Goal: Information Seeking & Learning: Learn about a topic

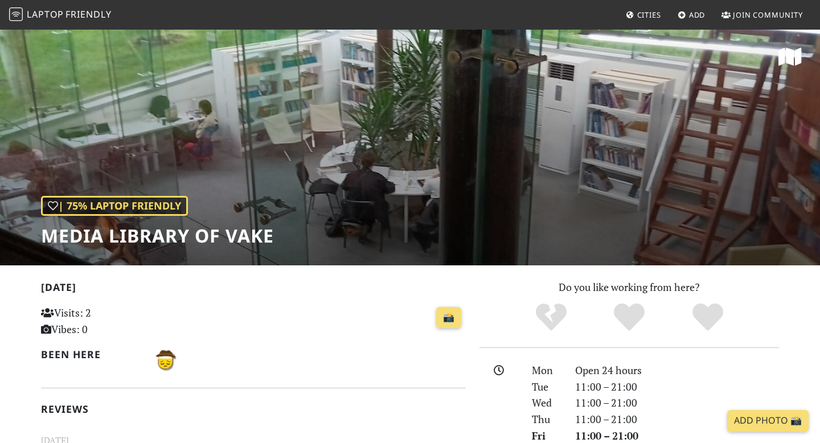
click at [94, 17] on span "Friendly" at bounding box center [89, 14] width 46 height 13
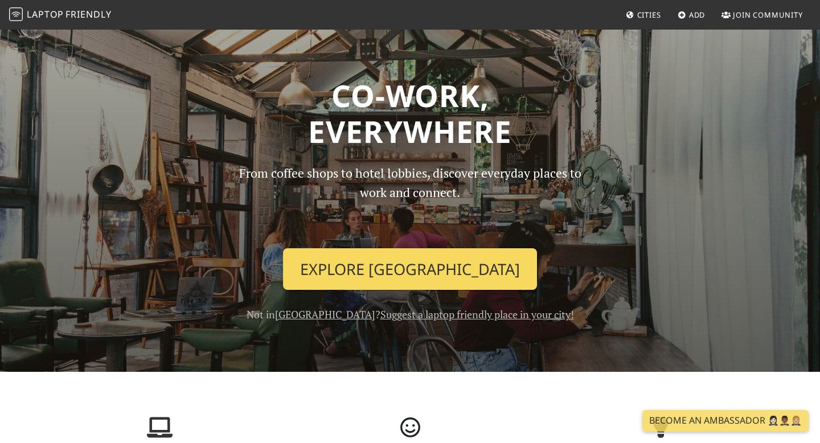
click at [413, 277] on link "Explore Tbilisi" at bounding box center [410, 269] width 254 height 42
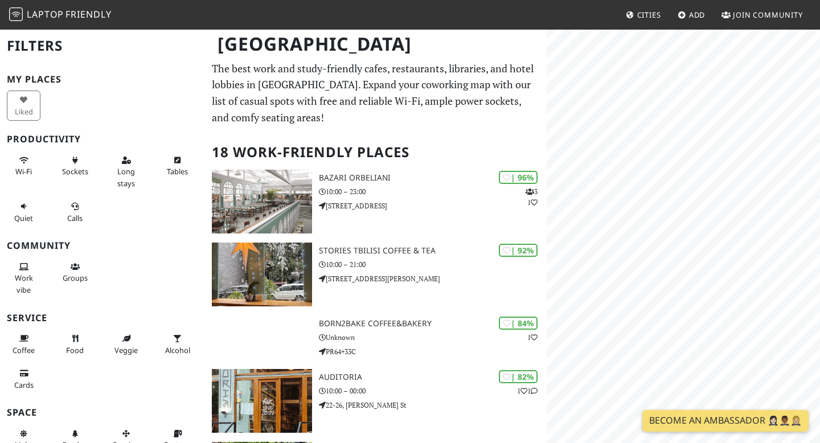
scroll to position [13, 0]
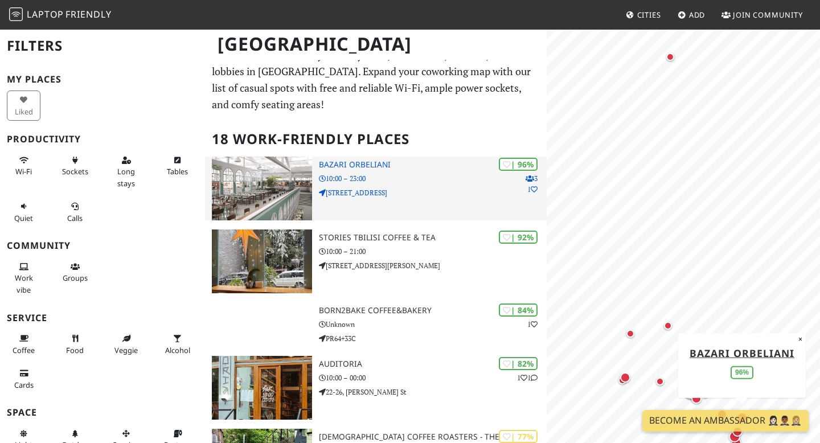
click at [396, 178] on p "10:00 – 23:00" at bounding box center [433, 178] width 228 height 11
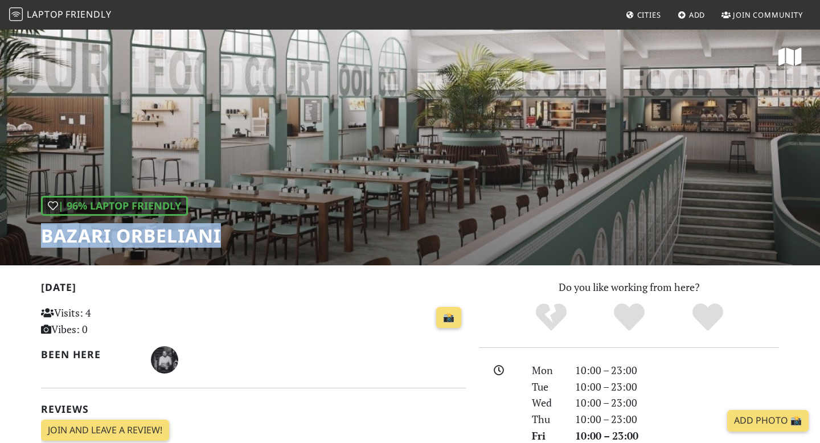
drag, startPoint x: 42, startPoint y: 235, endPoint x: 231, endPoint y: 238, distance: 189.7
click at [231, 238] on div "| 96% Laptop Friendly Bazari Orbeliani" at bounding box center [410, 146] width 820 height 237
copy h1 "Bazari Orbeliani"
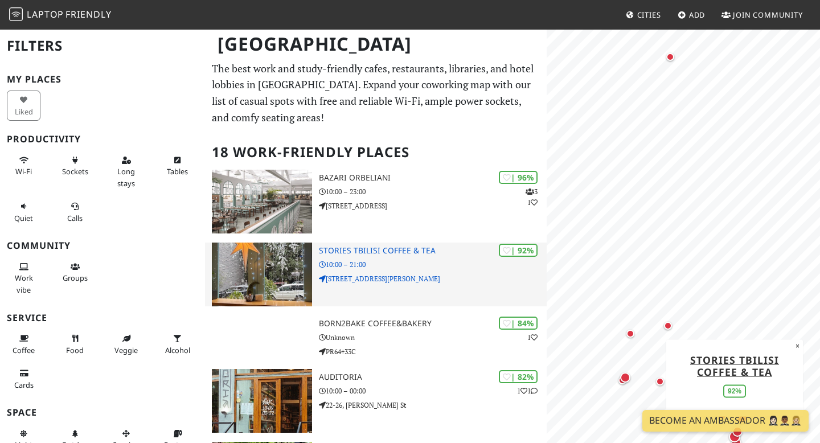
scroll to position [6, 0]
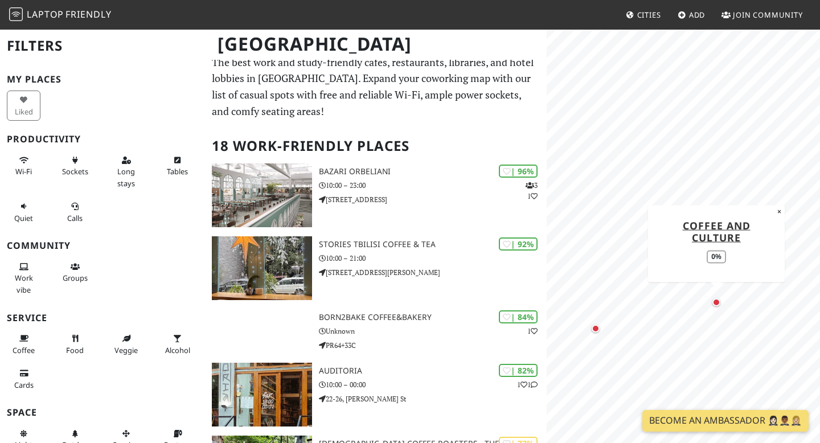
click at [718, 303] on div "Map marker" at bounding box center [717, 302] width 8 height 8
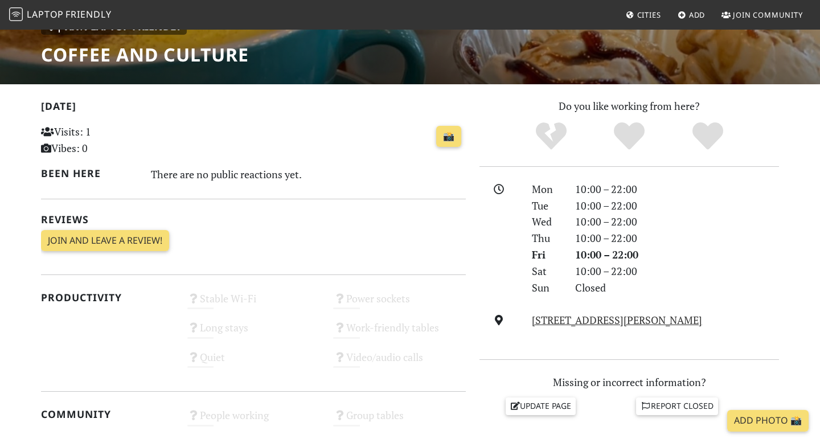
scroll to position [177, 0]
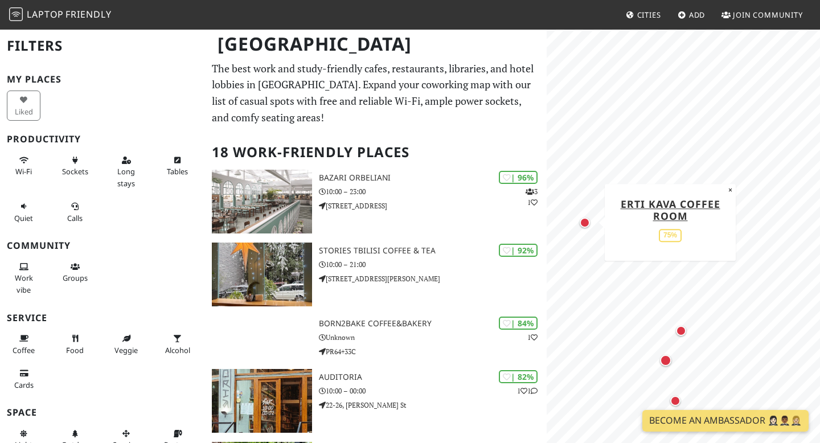
click at [582, 224] on div "Map marker" at bounding box center [585, 223] width 10 height 10
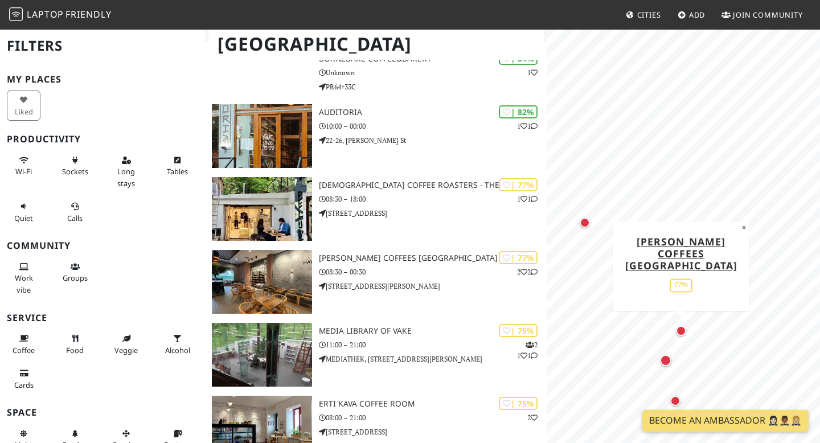
scroll to position [269, 0]
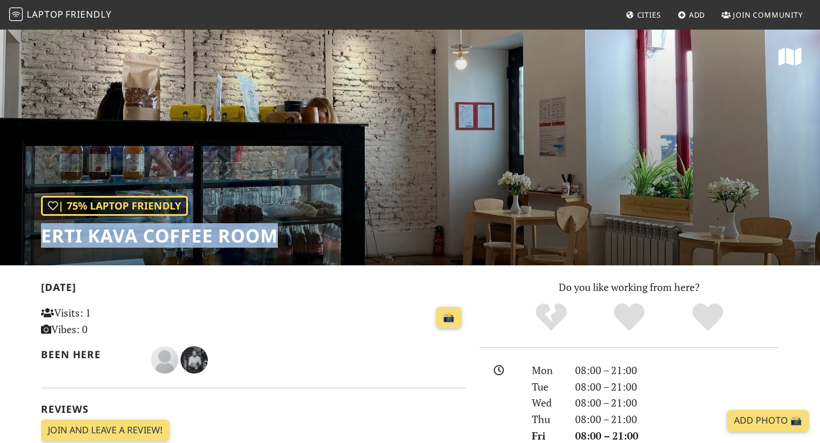
drag, startPoint x: 281, startPoint y: 235, endPoint x: 31, endPoint y: 230, distance: 250.7
click at [31, 230] on div "| 75% Laptop Friendly ERTI KAVA Coffee Room" at bounding box center [410, 146] width 820 height 237
copy h1 "ERTI KAVA Coffee Room"
